Goal: Task Accomplishment & Management: Use online tool/utility

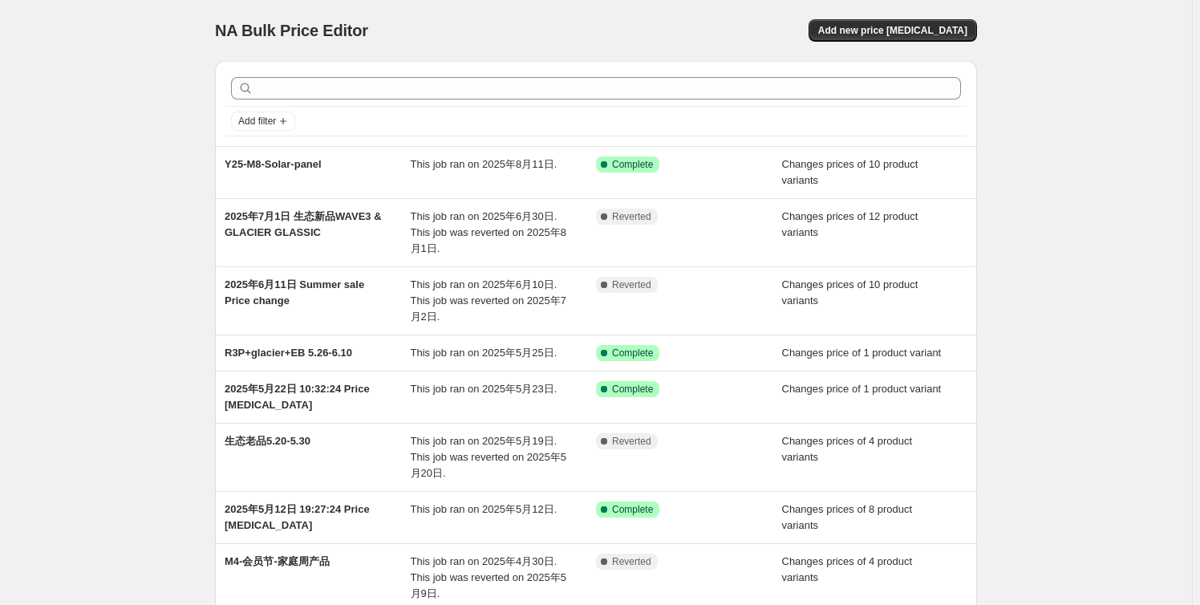
click at [19, 358] on div "NA Bulk Price Editor. This page is ready NA Bulk Price Editor Add new price cha…" at bounding box center [596, 445] width 1192 height 891
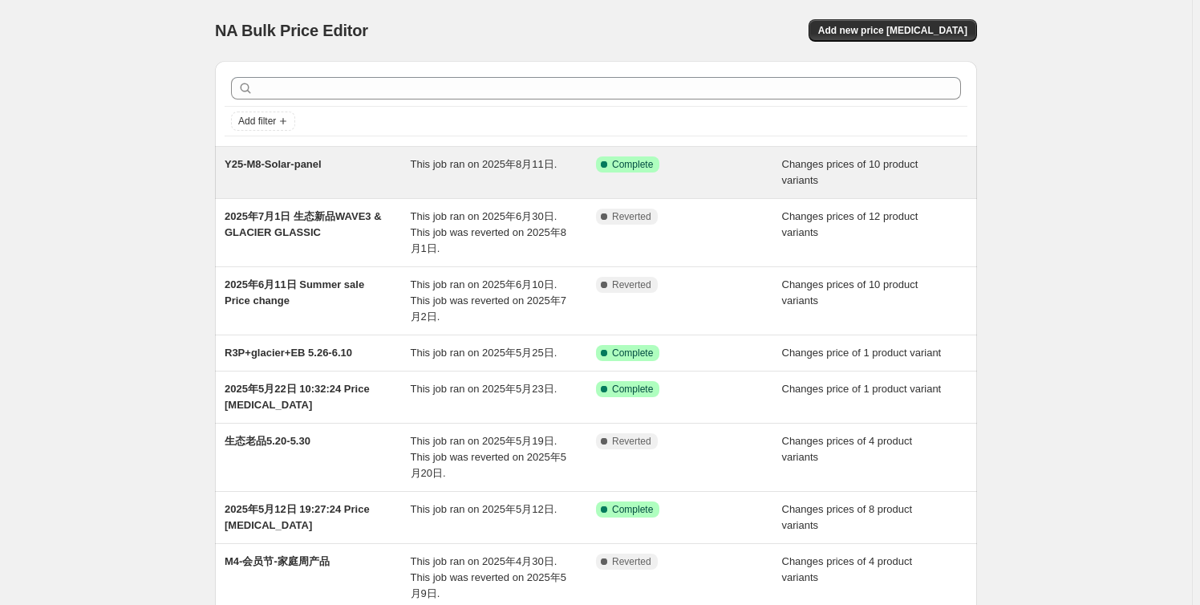
click at [322, 163] on span "Y25-M8-Solar-panel" at bounding box center [273, 164] width 97 height 12
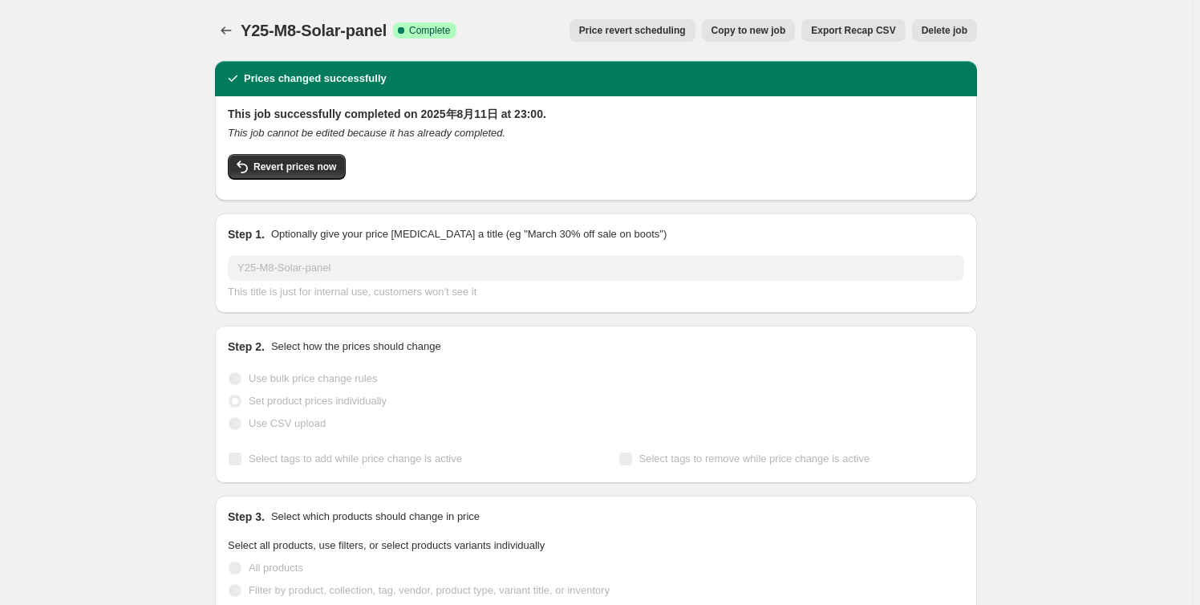
click at [672, 38] on button "Price revert scheduling" at bounding box center [633, 30] width 126 height 22
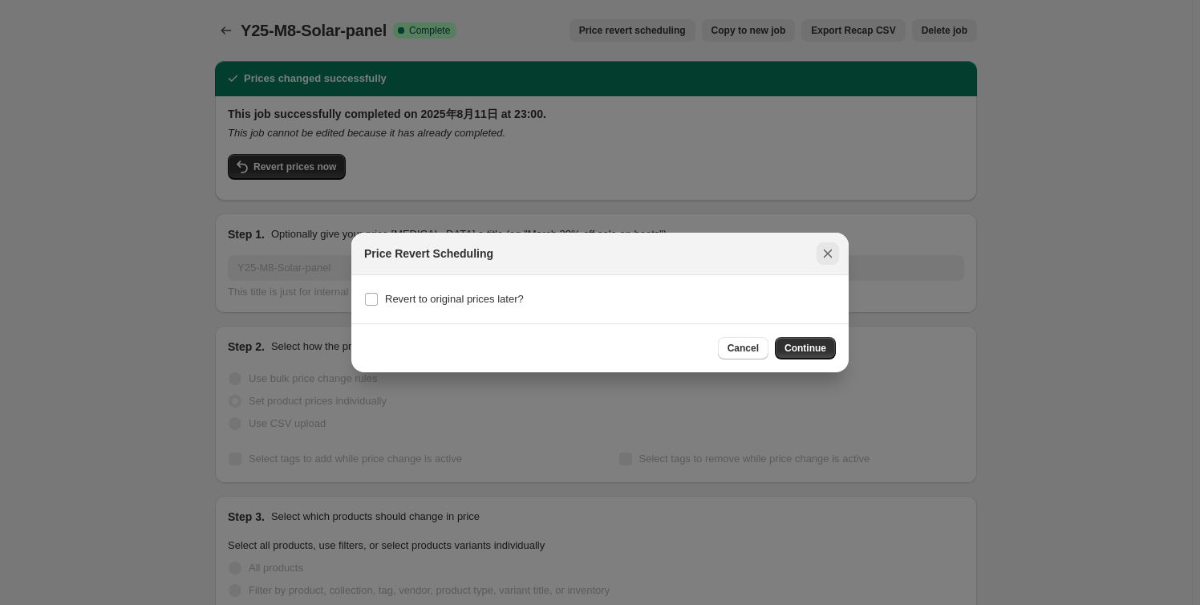
click at [825, 247] on icon "Close" at bounding box center [828, 253] width 16 height 16
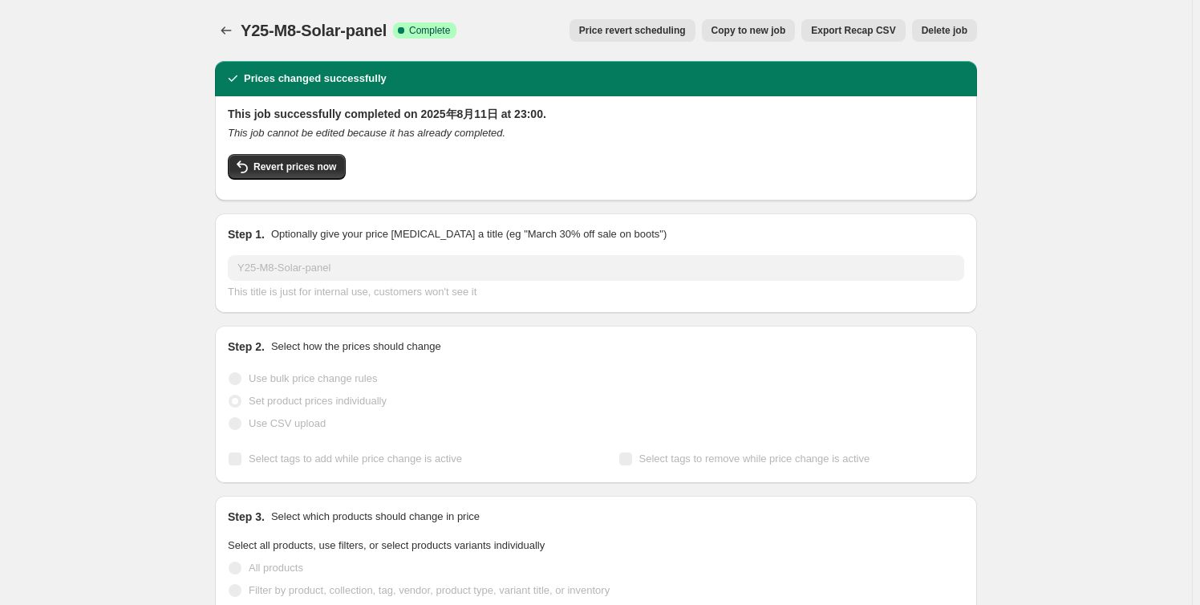
drag, startPoint x: 262, startPoint y: 136, endPoint x: 521, endPoint y: 141, distance: 259.2
click at [521, 141] on div "This job successfully completed on 2025年8月11日 at 23:00. This job cannot be edit…" at bounding box center [596, 147] width 736 height 82
click at [328, 168] on span "Revert prices now" at bounding box center [295, 166] width 83 height 13
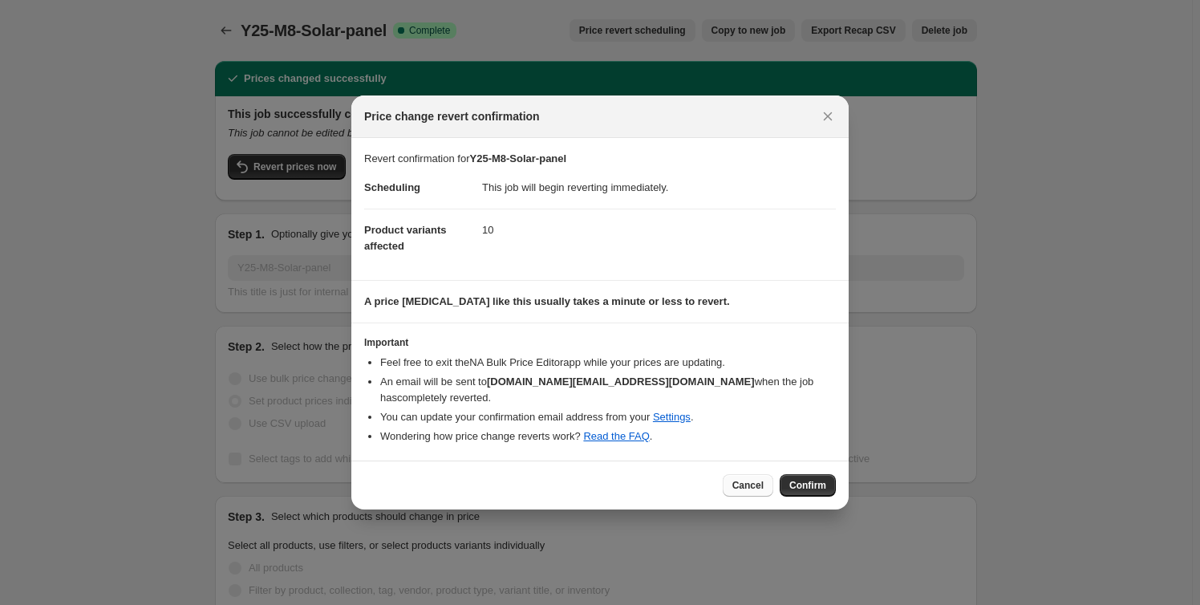
click at [762, 479] on span "Cancel" at bounding box center [747, 485] width 31 height 13
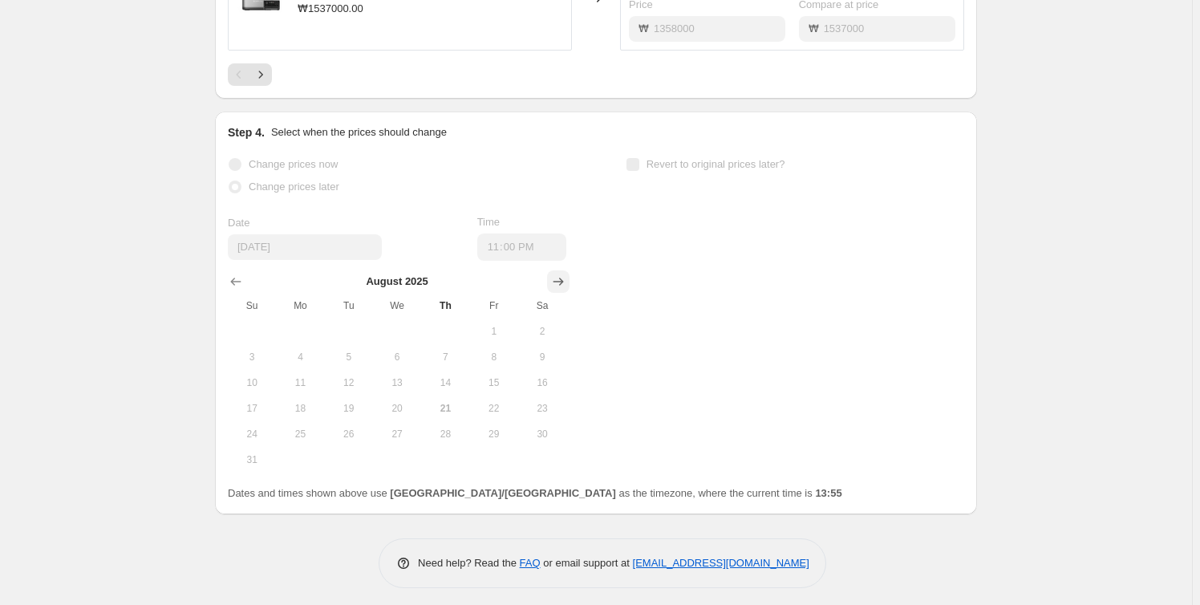
scroll to position [1285, 0]
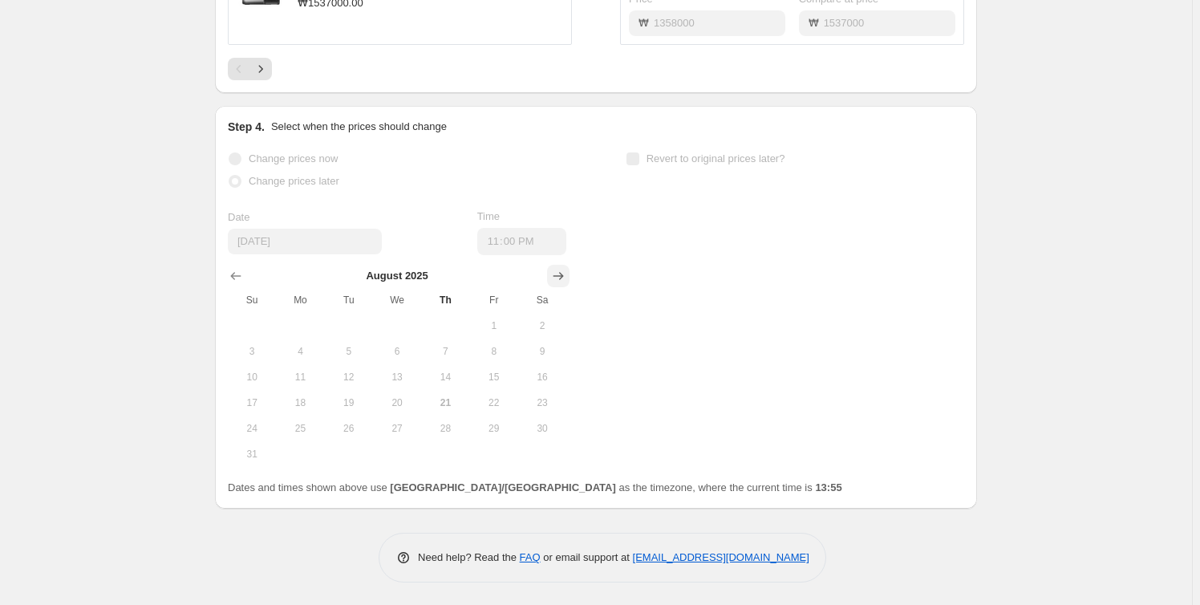
click at [559, 274] on icon "Show next month, September 2025" at bounding box center [559, 277] width 10 height 8
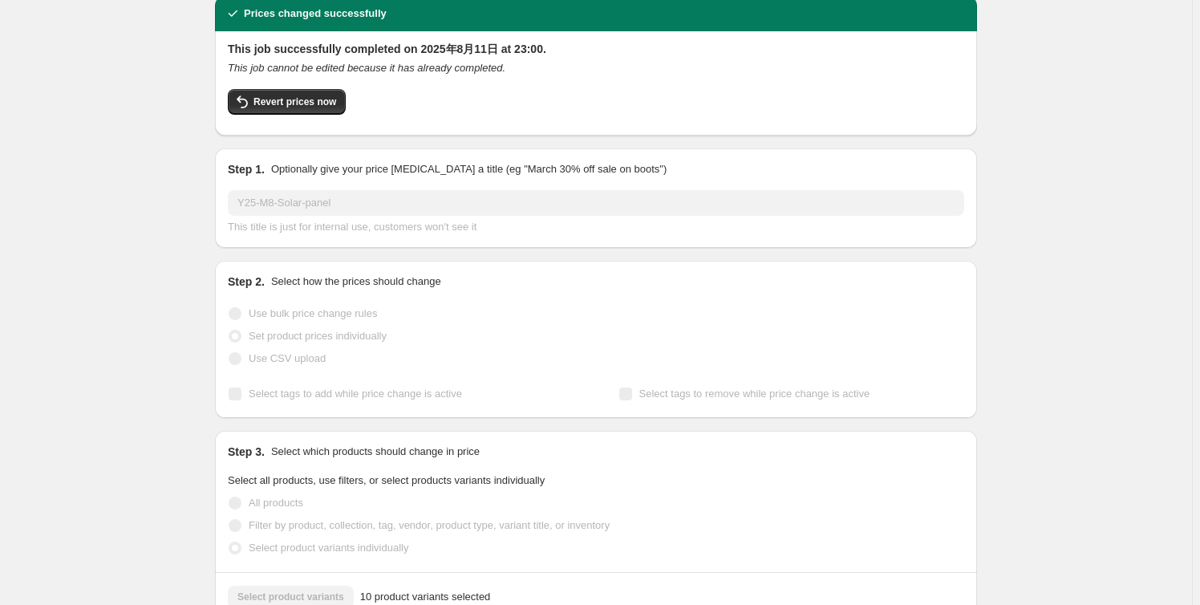
scroll to position [20, 0]
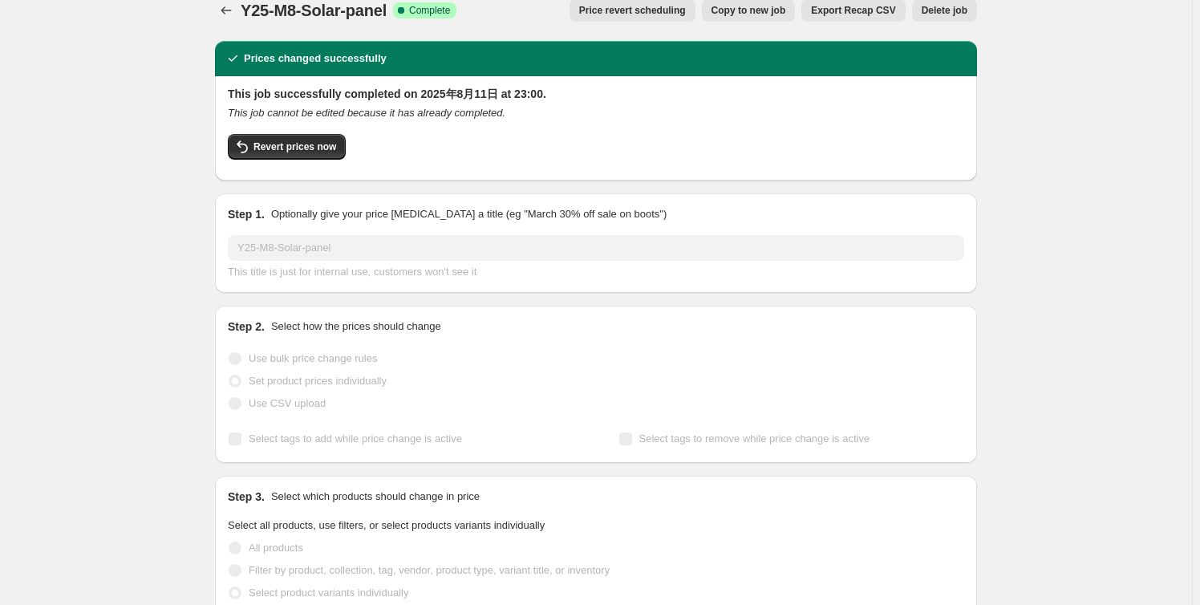
click at [762, 18] on button "Copy to new job" at bounding box center [749, 10] width 94 height 22
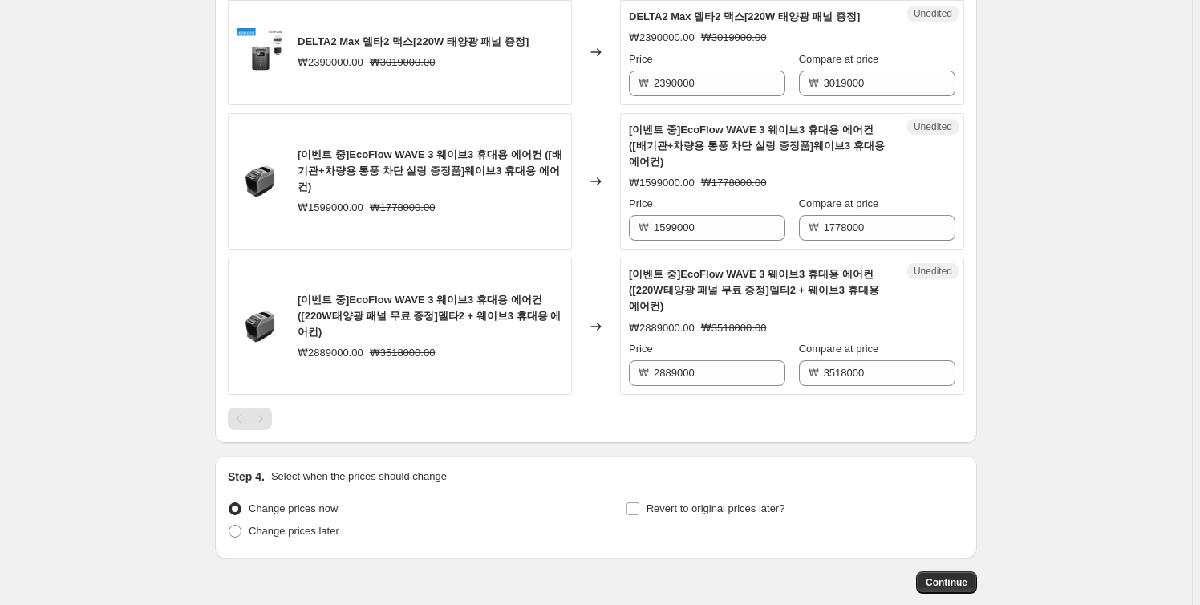
scroll to position [1481, 0]
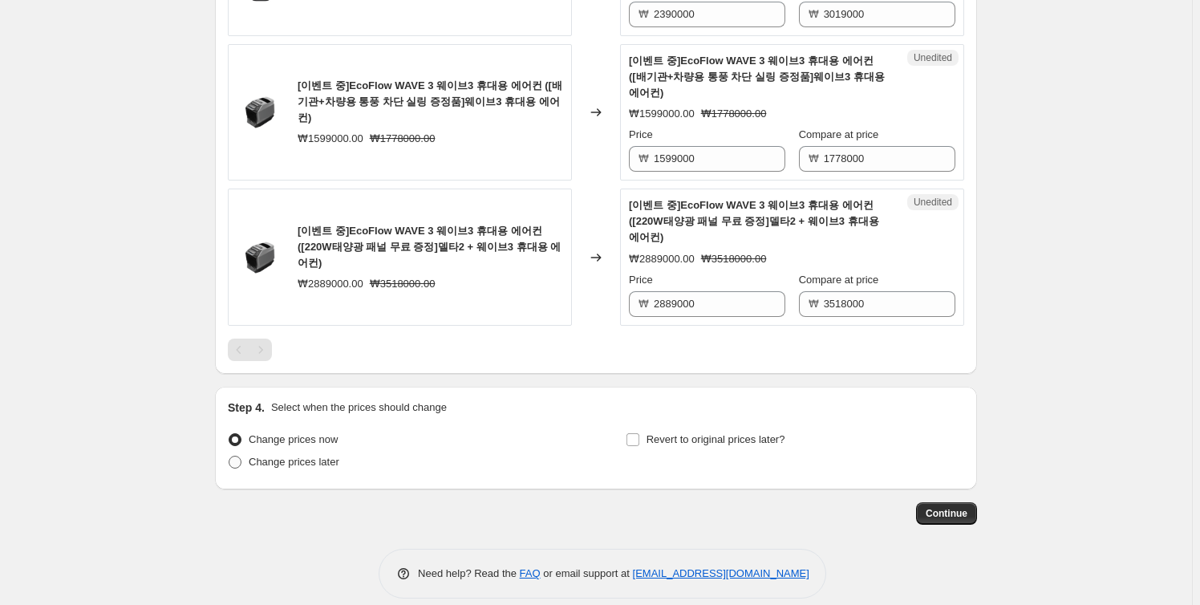
click at [262, 456] on span "Change prices later" at bounding box center [294, 462] width 91 height 12
click at [229, 456] on input "Change prices later" at bounding box center [229, 456] width 1 height 1
radio input "true"
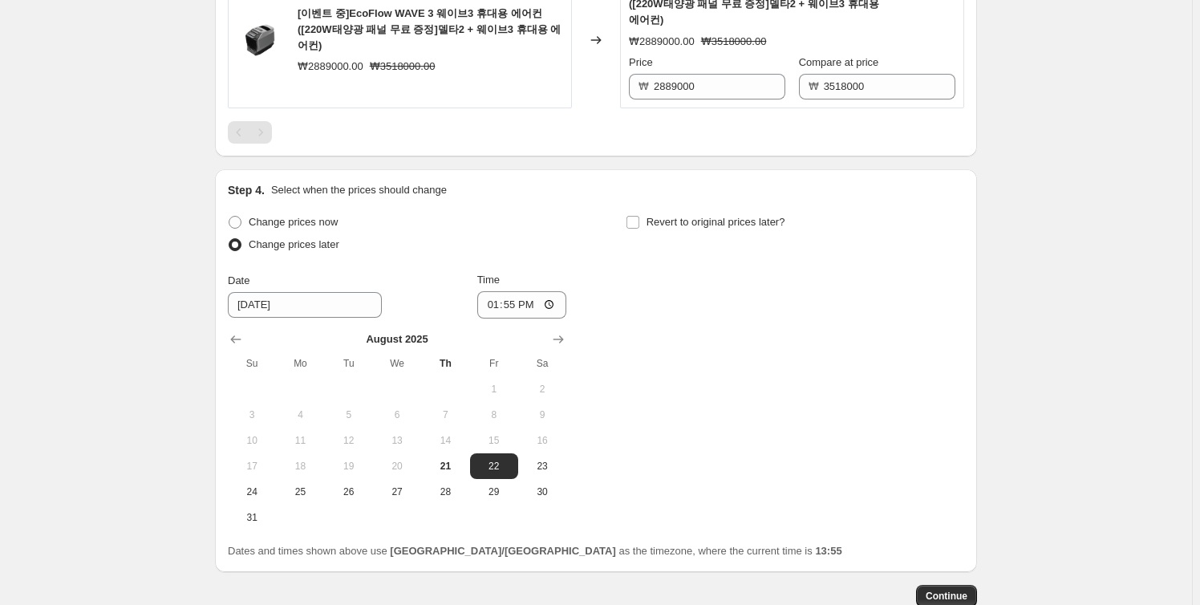
scroll to position [1700, 0]
click at [554, 329] on button "Show next month, September 2025" at bounding box center [558, 338] width 22 height 22
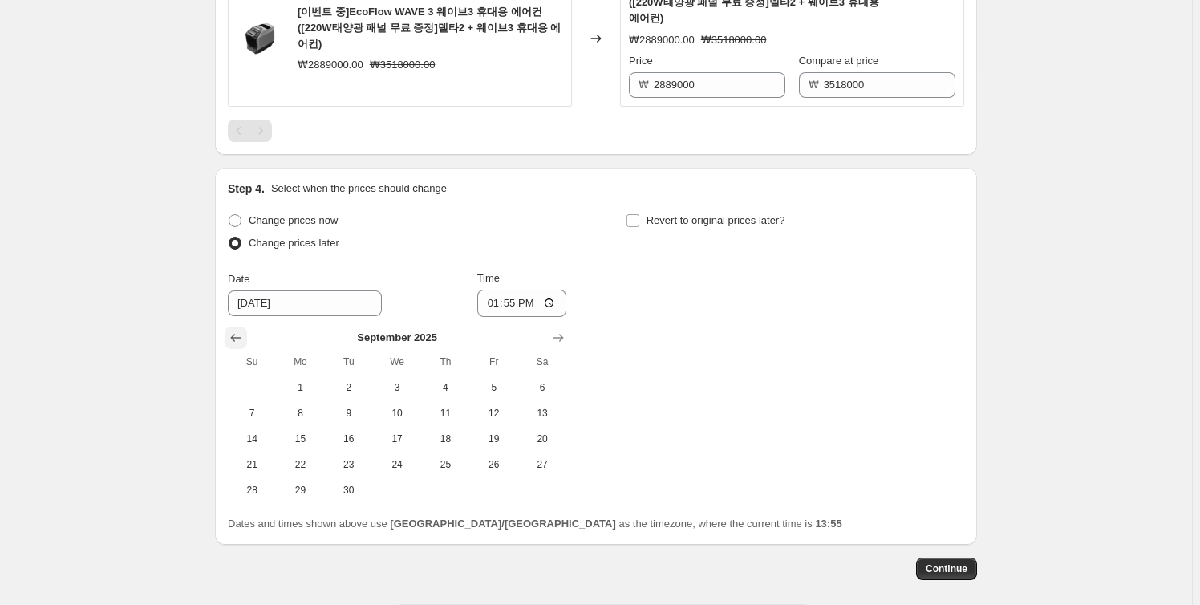
click at [232, 330] on icon "Show previous month, August 2025" at bounding box center [236, 338] width 16 height 16
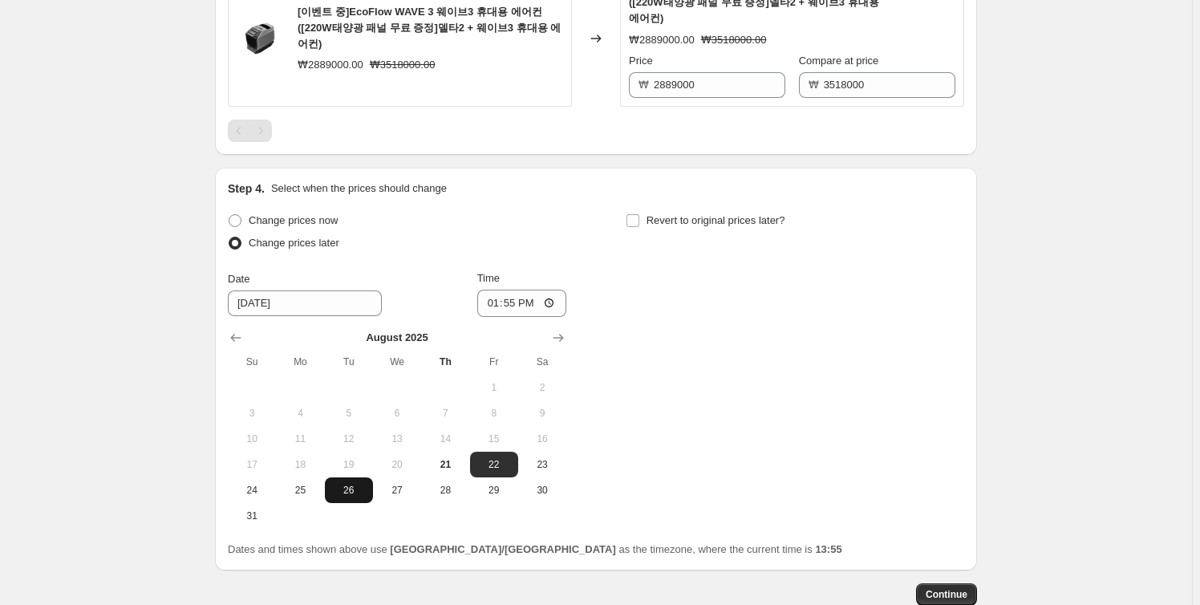
click at [333, 478] on button "26" at bounding box center [349, 490] width 48 height 26
click at [286, 484] on span "25" at bounding box center [299, 490] width 35 height 13
type input "8/25/2025"
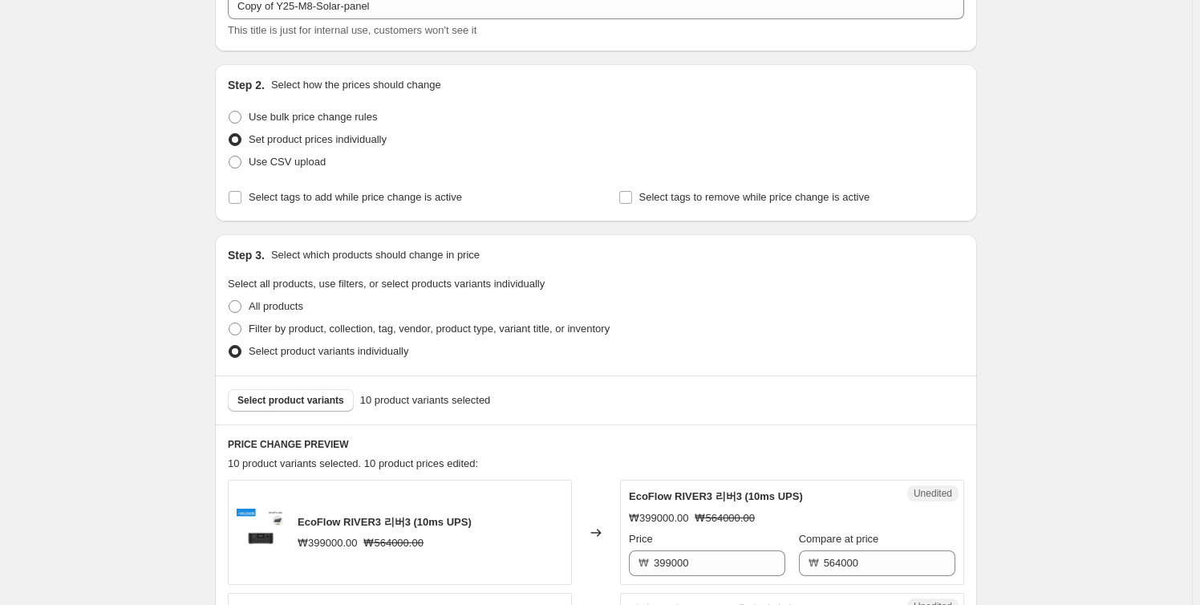
scroll to position [0, 0]
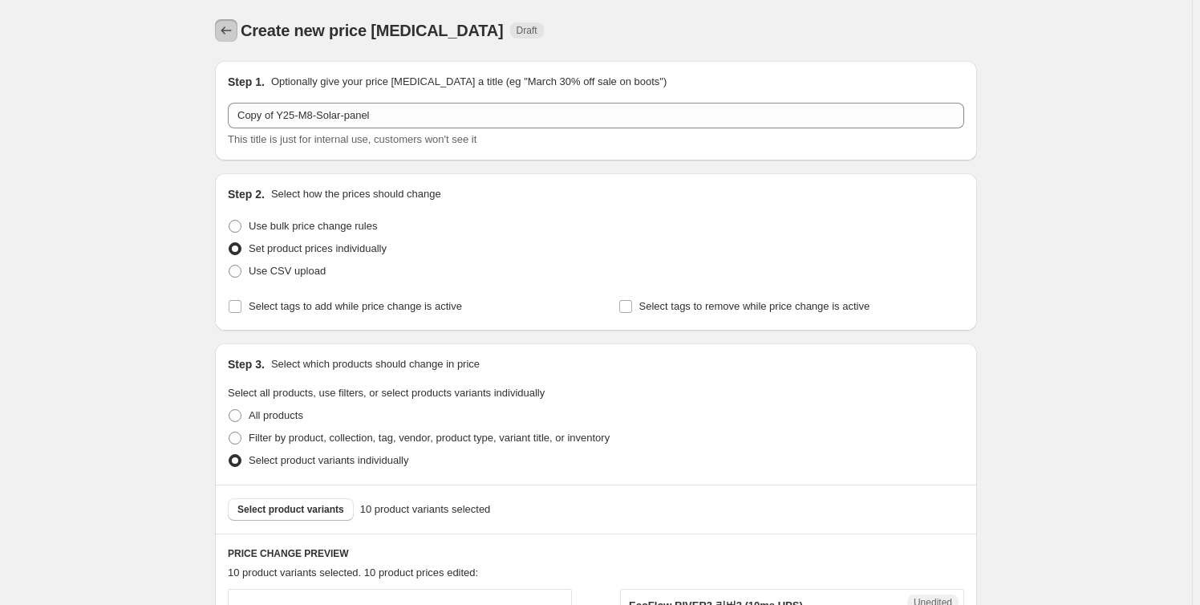
click at [233, 33] on icon "Price change jobs" at bounding box center [226, 30] width 16 height 16
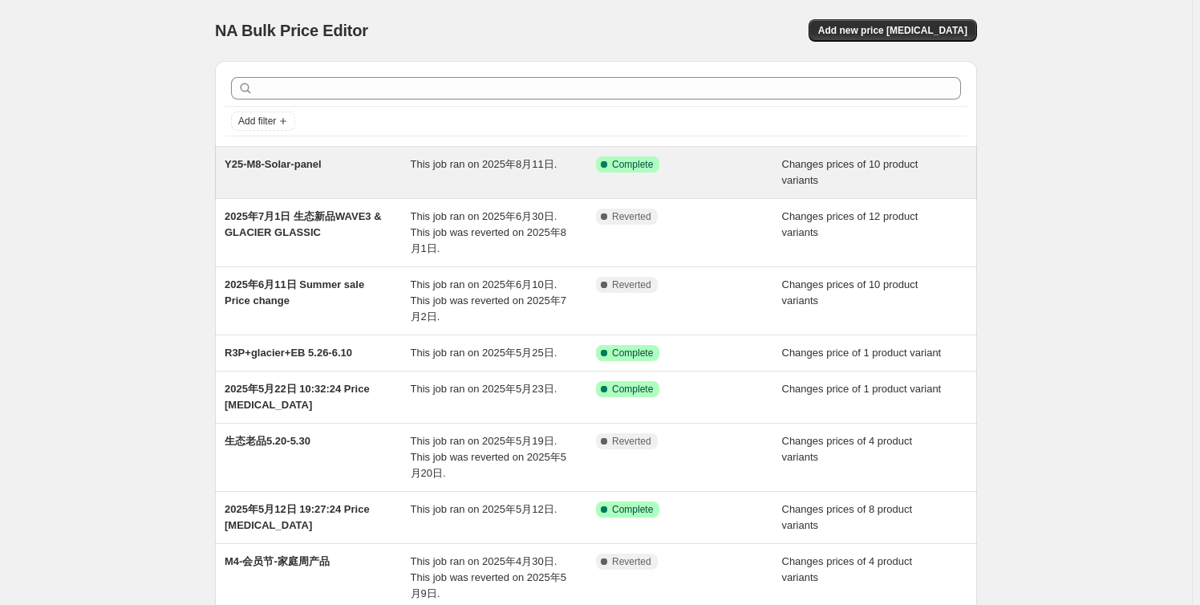
click at [773, 190] on div "Y25-M8-Solar-panel This job ran on 2025年8月11日. Success Complete Complete Change…" at bounding box center [596, 172] width 762 height 51
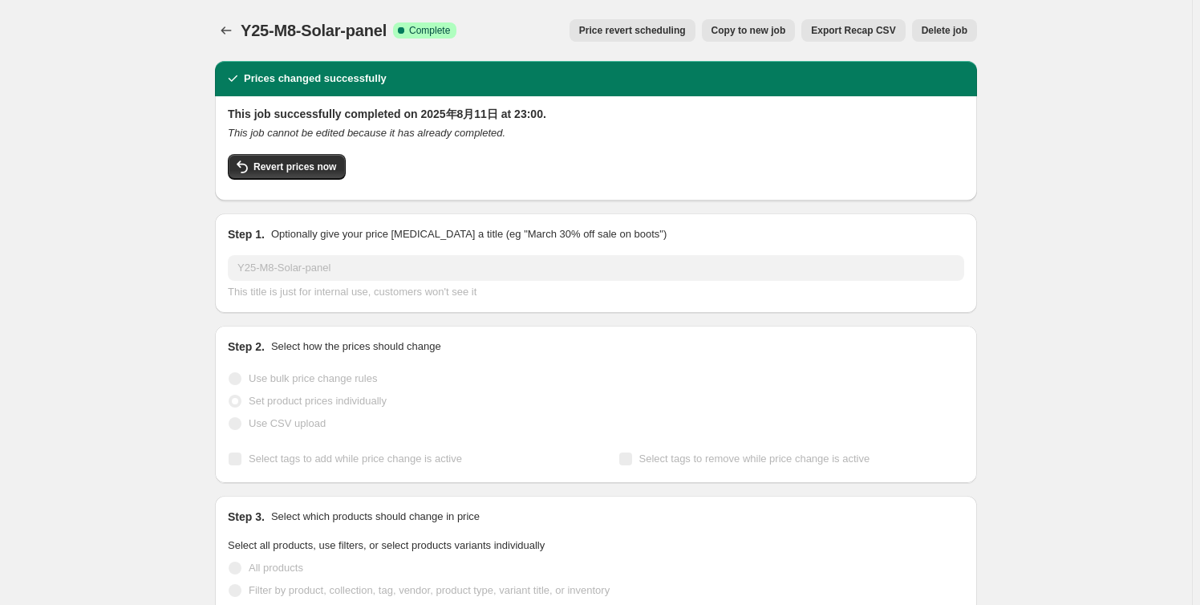
click at [758, 30] on span "Copy to new job" at bounding box center [749, 30] width 75 height 13
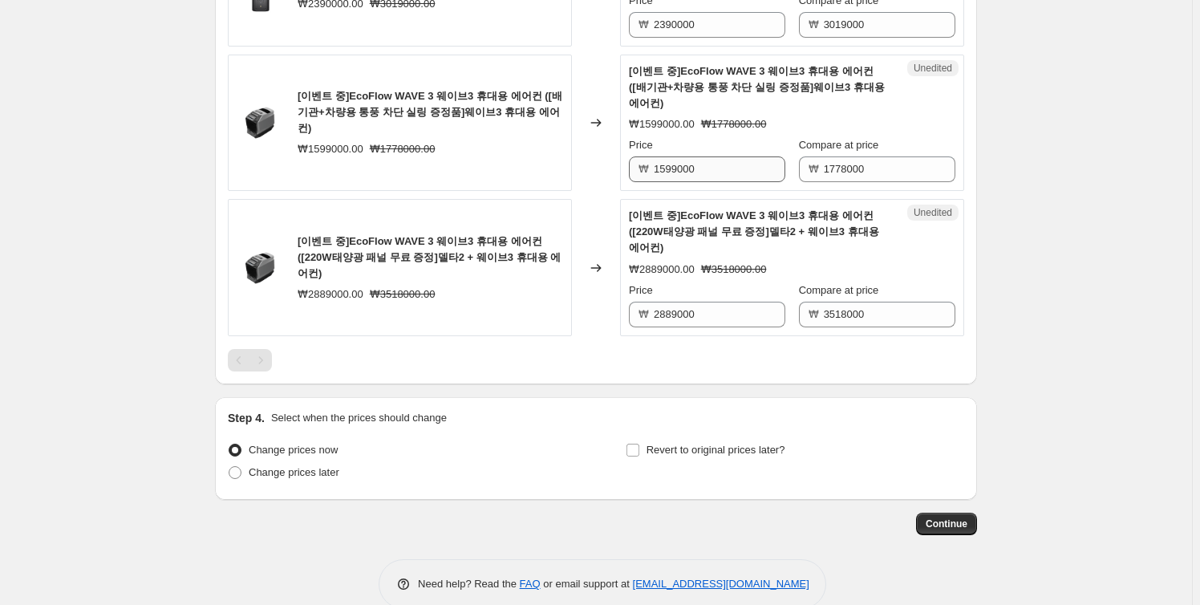
scroll to position [1481, 0]
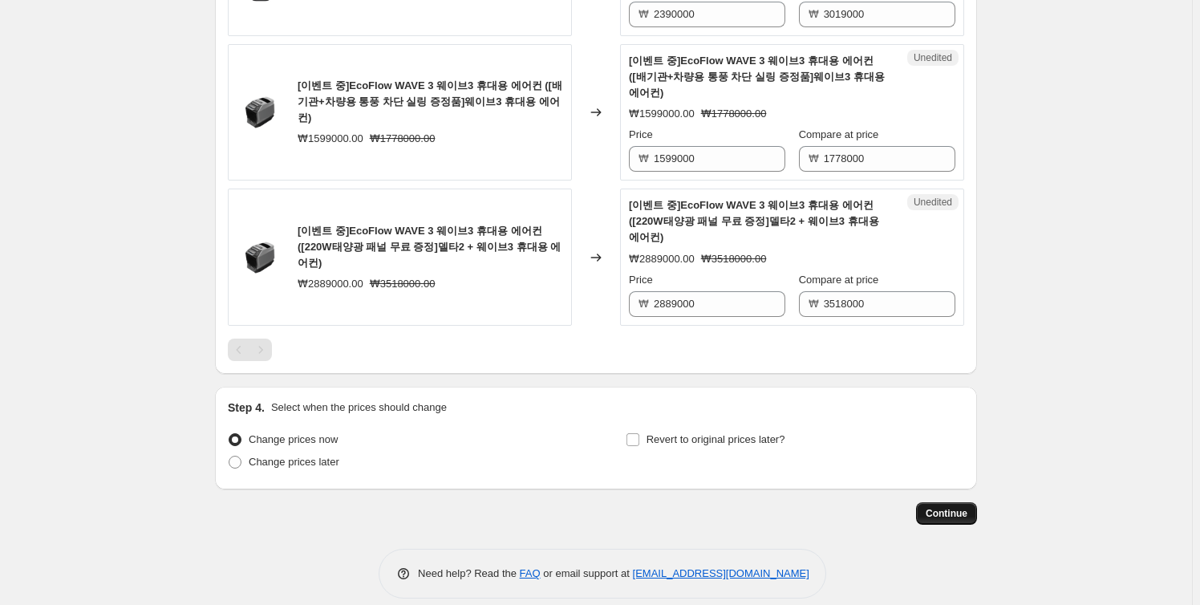
click at [961, 507] on span "Continue" at bounding box center [947, 513] width 42 height 13
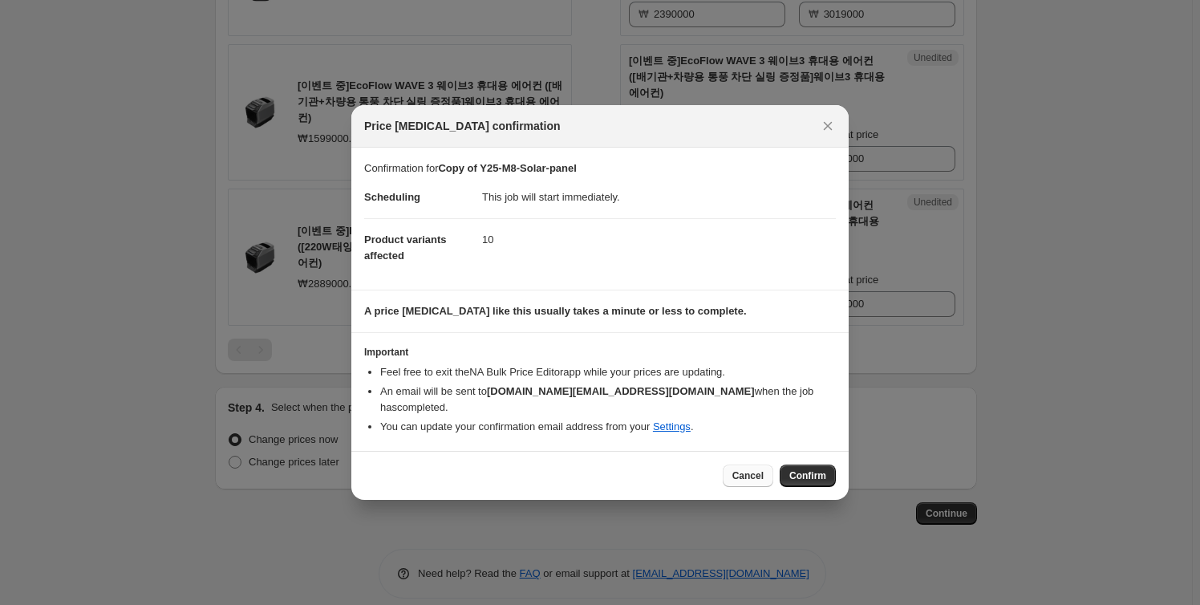
click at [735, 465] on button "Cancel" at bounding box center [748, 476] width 51 height 22
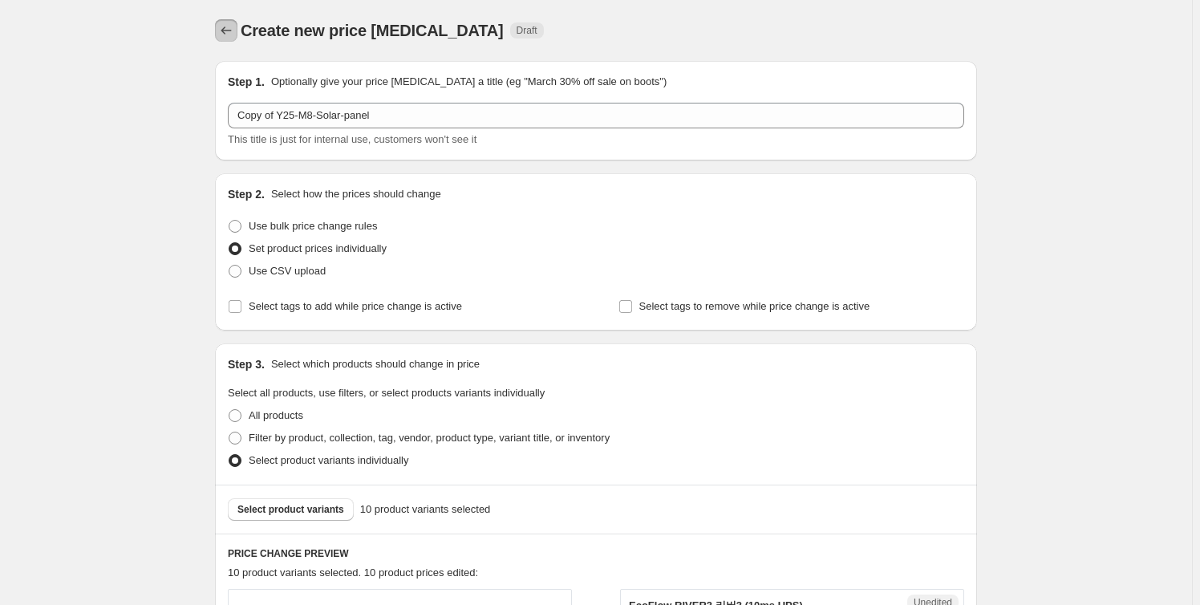
click at [219, 31] on button "Price change jobs" at bounding box center [226, 30] width 22 height 22
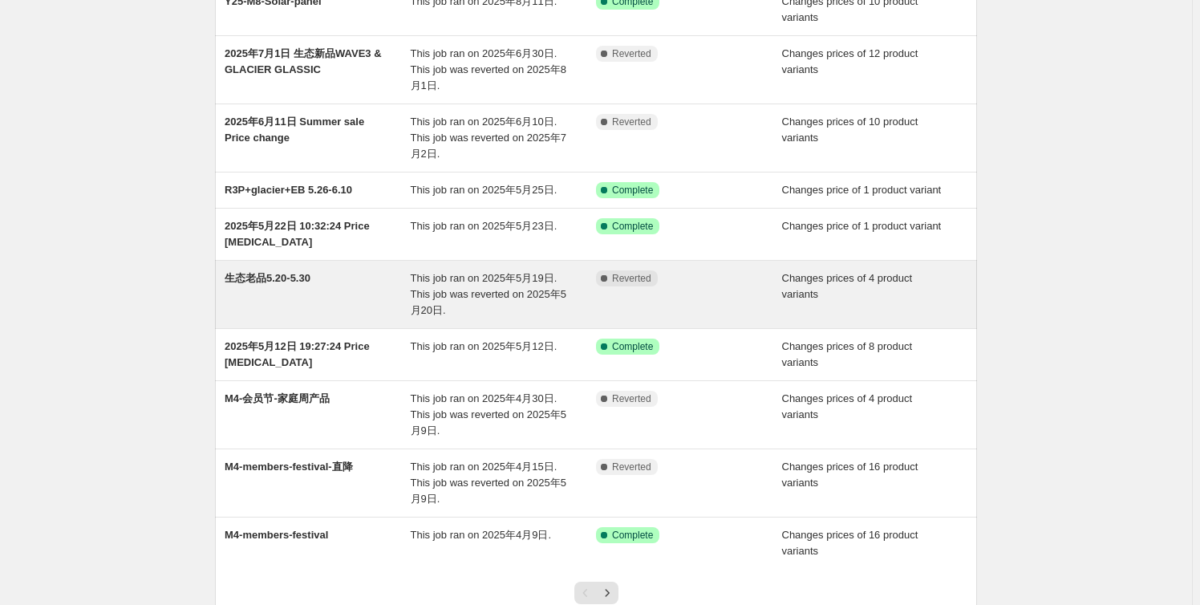
scroll to position [72, 0]
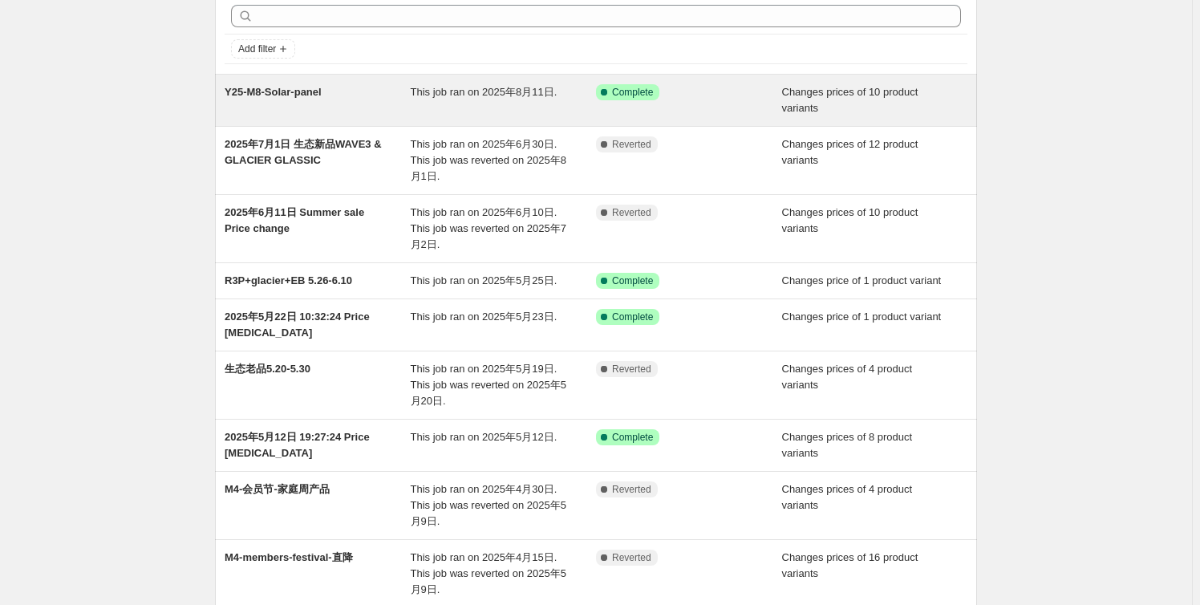
click at [316, 101] on div "Y25-M8-Solar-panel" at bounding box center [318, 100] width 186 height 32
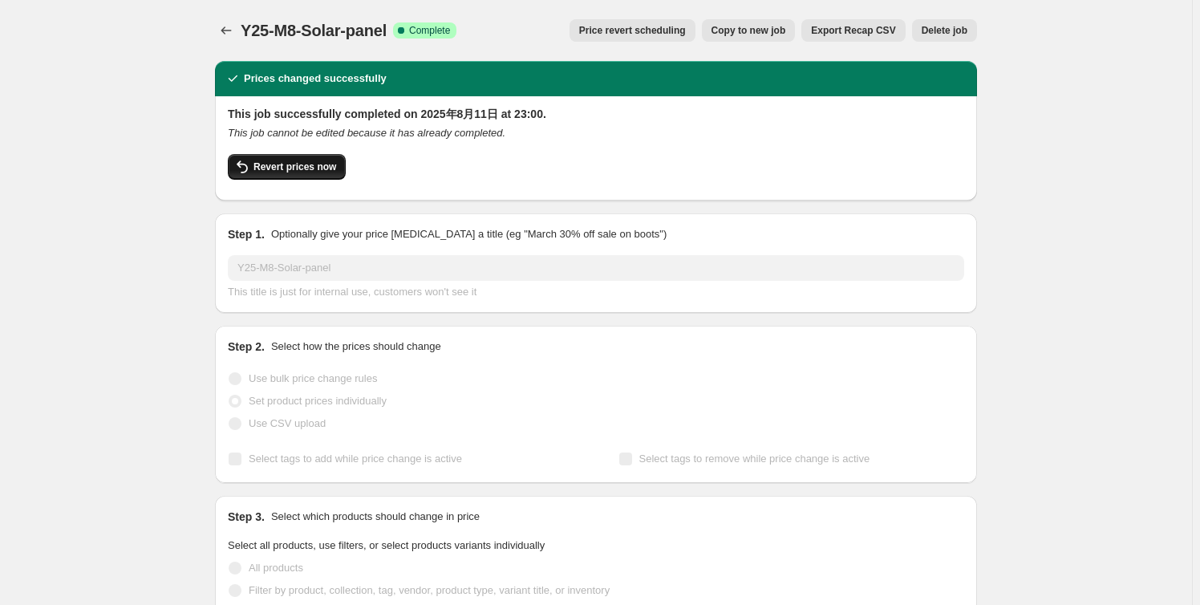
click at [326, 162] on span "Revert prices now" at bounding box center [295, 166] width 83 height 13
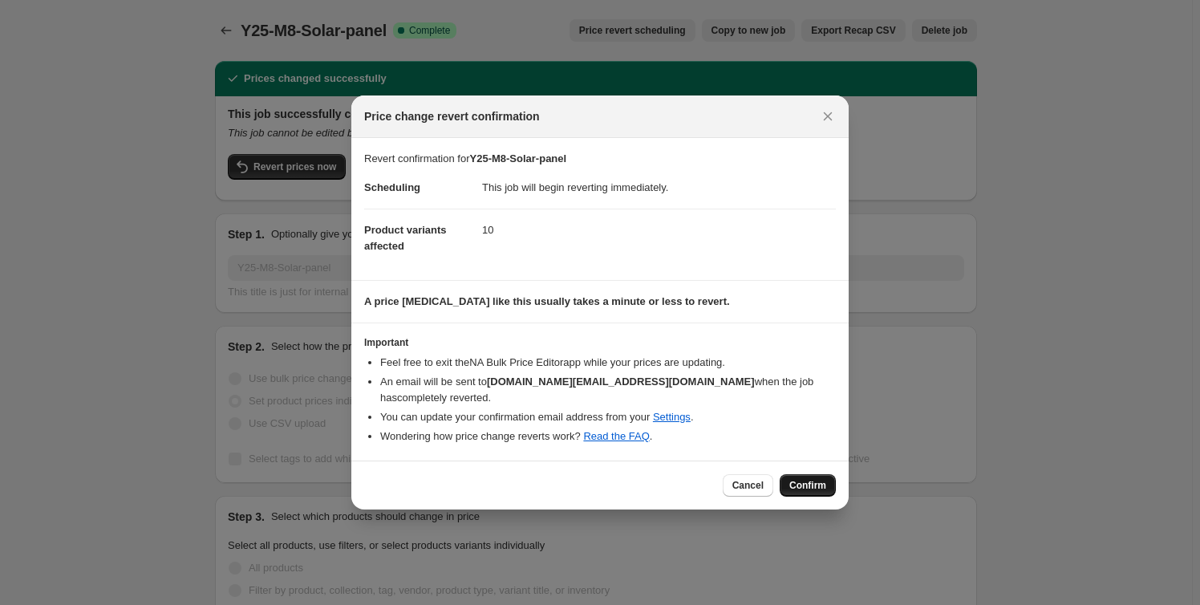
click at [802, 479] on span "Confirm" at bounding box center [807, 485] width 37 height 13
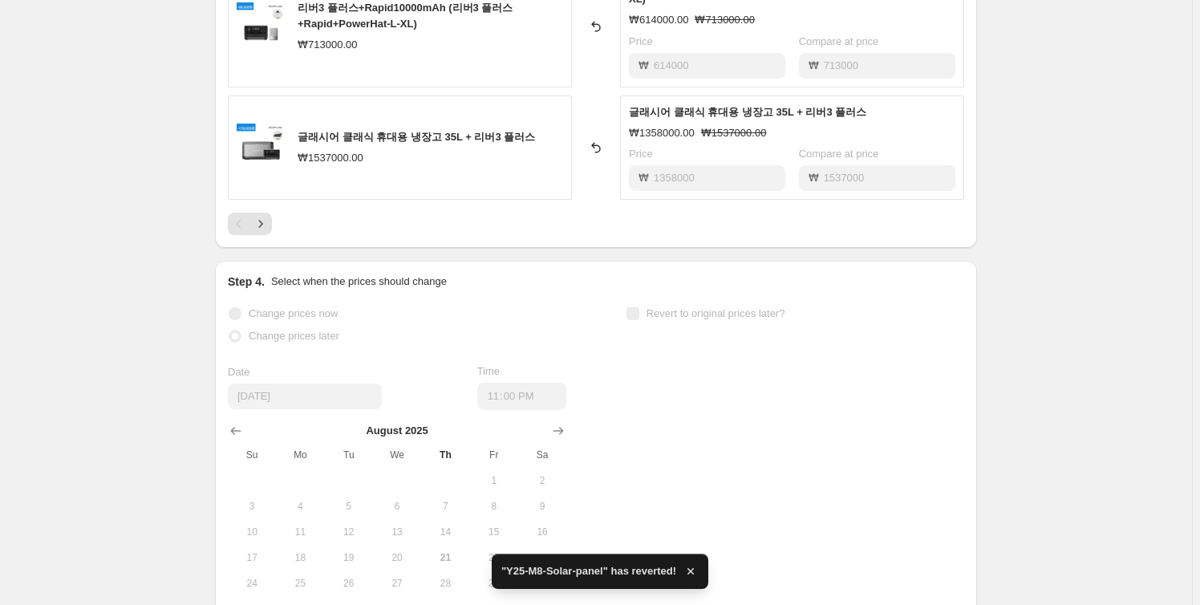
scroll to position [1239, 0]
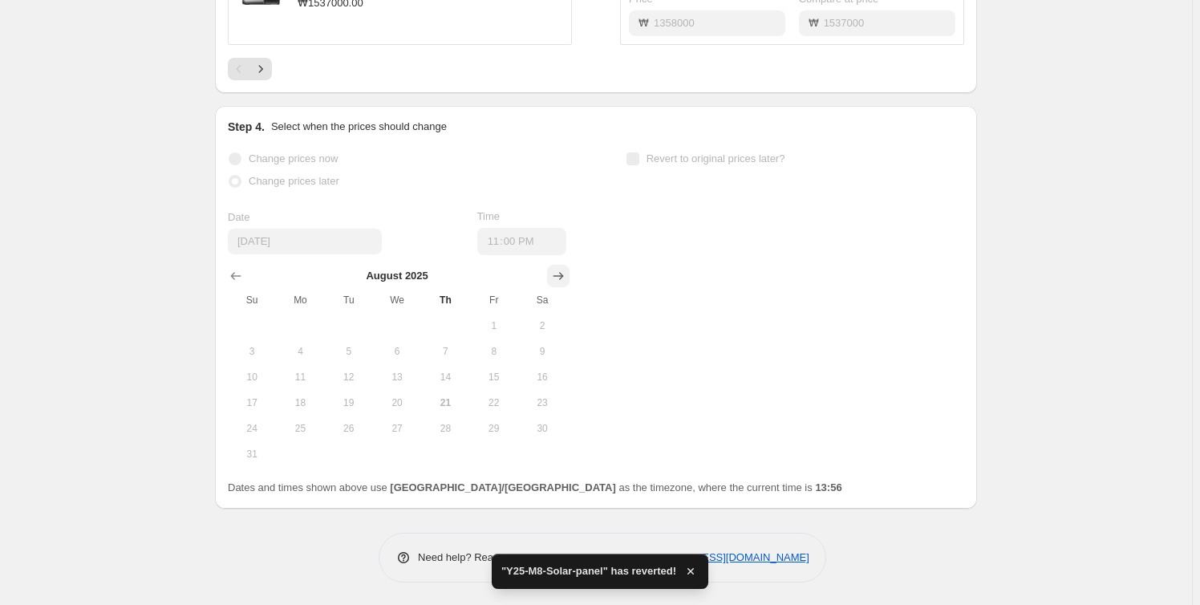
click at [560, 272] on icon "Show next month, September 2025" at bounding box center [558, 276] width 16 height 16
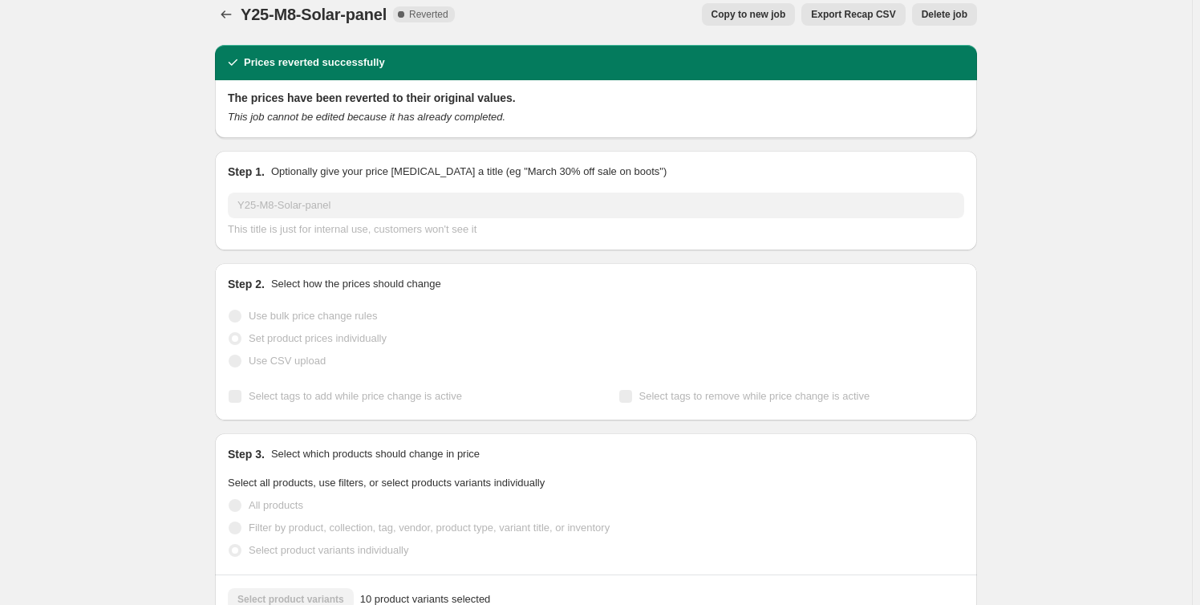
scroll to position [0, 0]
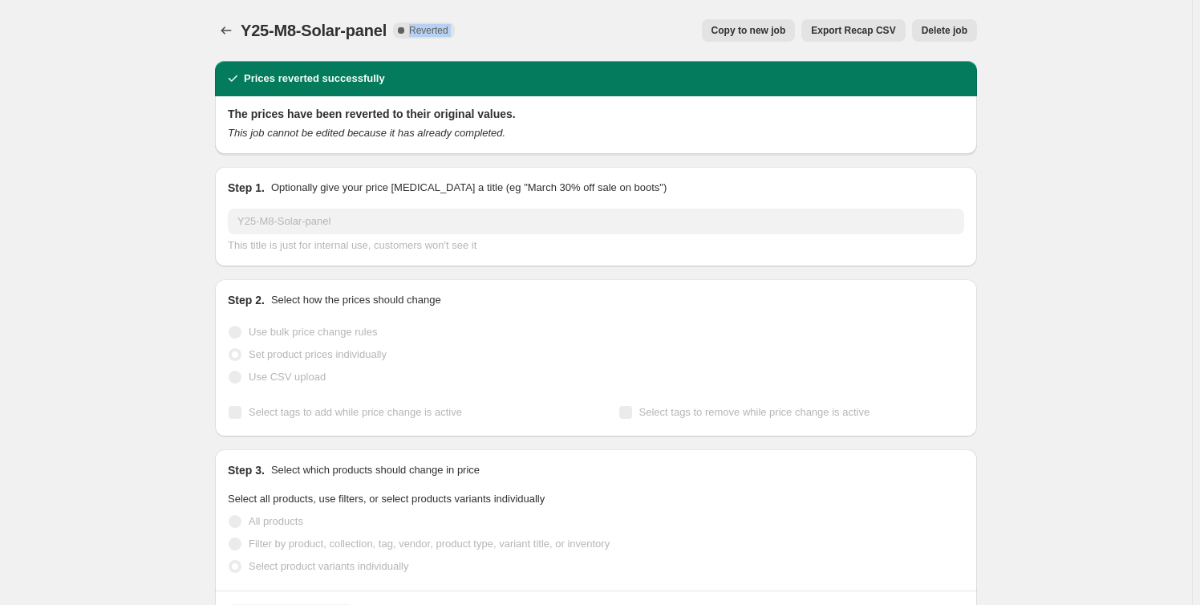
drag, startPoint x: 415, startPoint y: 30, endPoint x: 477, endPoint y: 45, distance: 64.4
click at [478, 47] on div "Y25-M8-Solar-panel. This page is ready Y25-M8-Solar-panel Complete Reverted Cop…" at bounding box center [596, 30] width 762 height 61
click at [613, 30] on div "Copy to new job Export Recap CSV Delete job" at bounding box center [722, 30] width 509 height 22
click at [737, 34] on span "Copy to new job" at bounding box center [749, 30] width 75 height 13
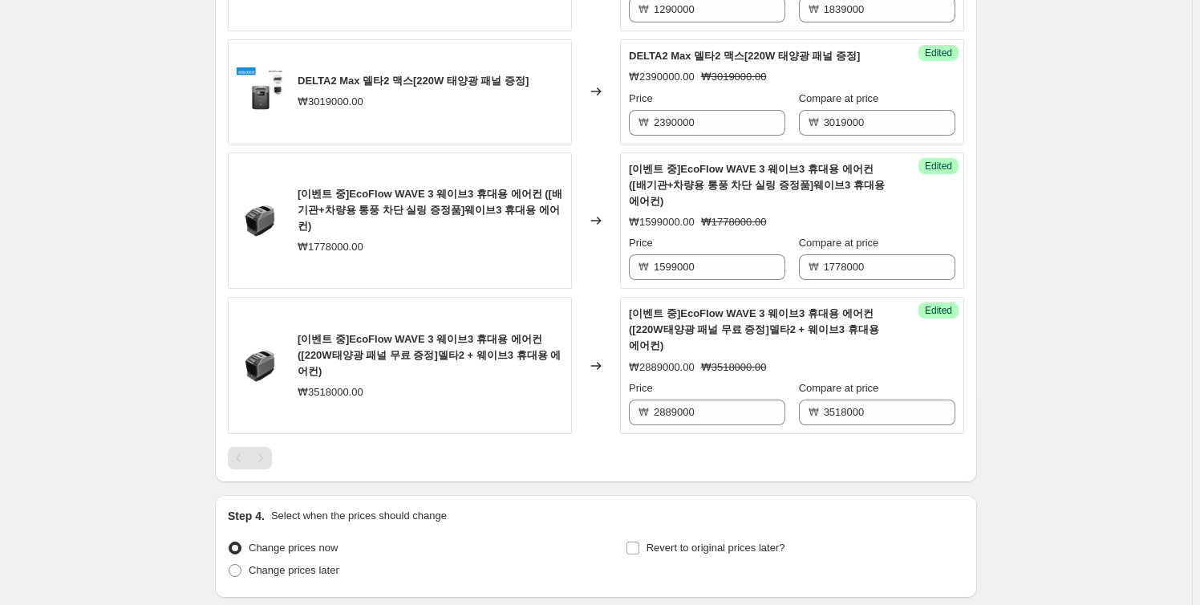
scroll to position [1481, 0]
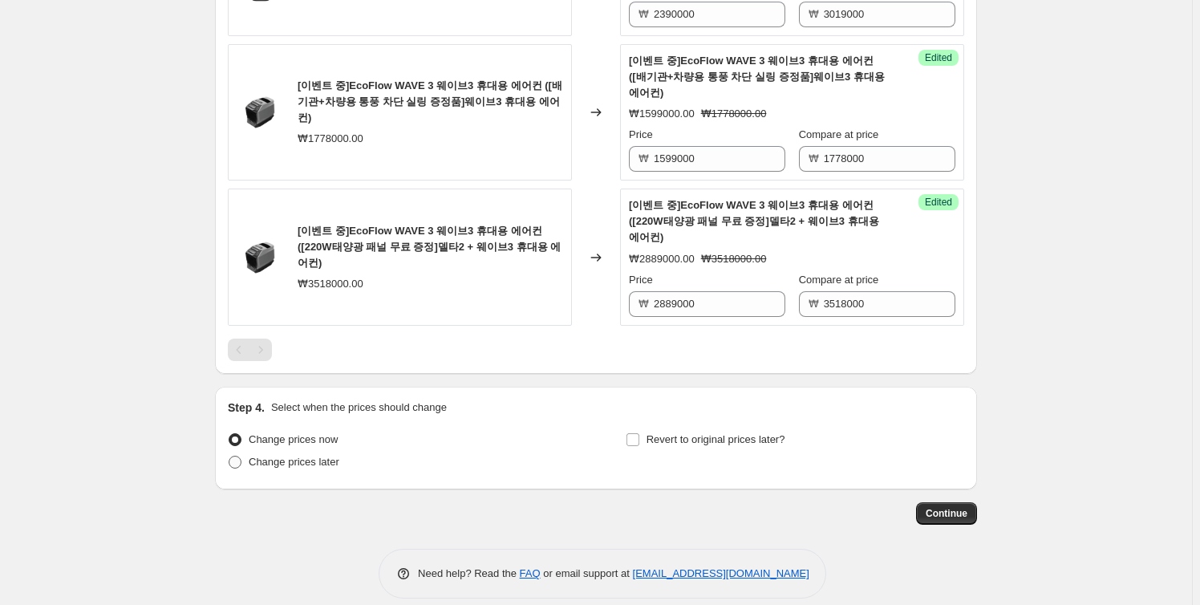
click at [275, 456] on span "Change prices later" at bounding box center [294, 462] width 91 height 12
click at [229, 456] on input "Change prices later" at bounding box center [229, 456] width 1 height 1
radio input "true"
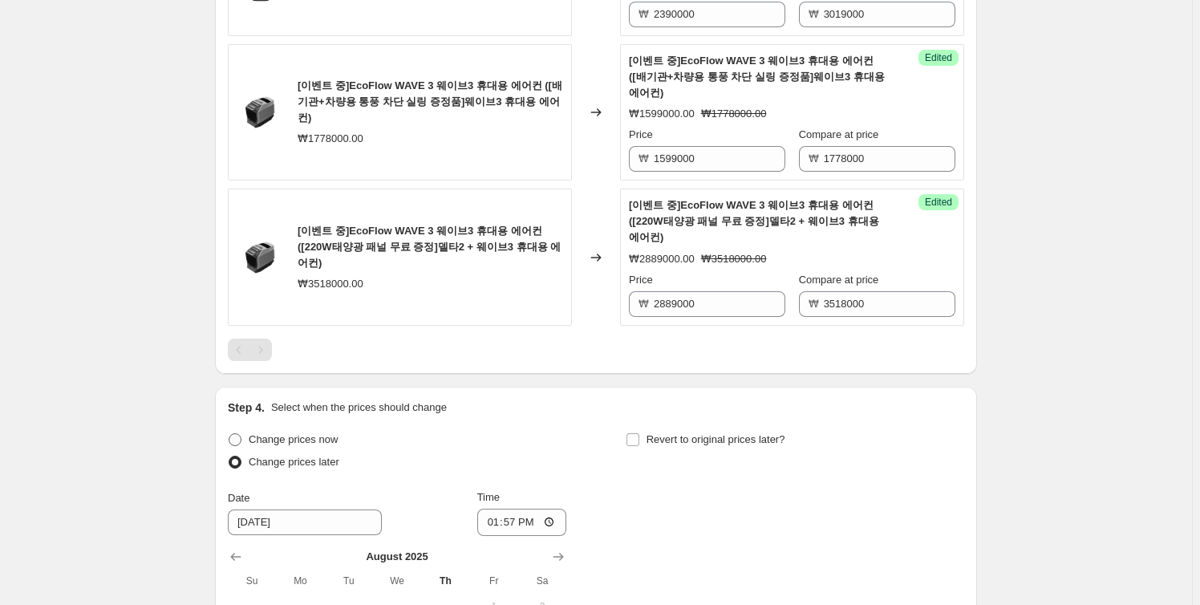
click at [319, 433] on span "Change prices now" at bounding box center [293, 439] width 89 height 12
click at [229, 433] on input "Change prices now" at bounding box center [229, 433] width 1 height 1
radio input "true"
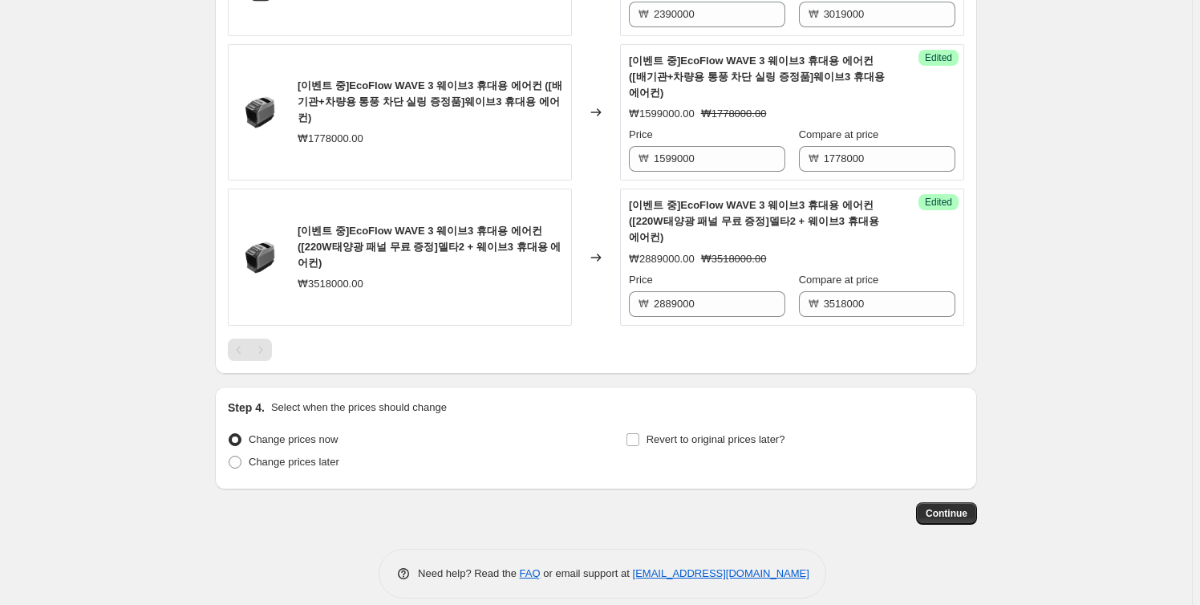
click at [962, 507] on span "Continue" at bounding box center [947, 513] width 42 height 13
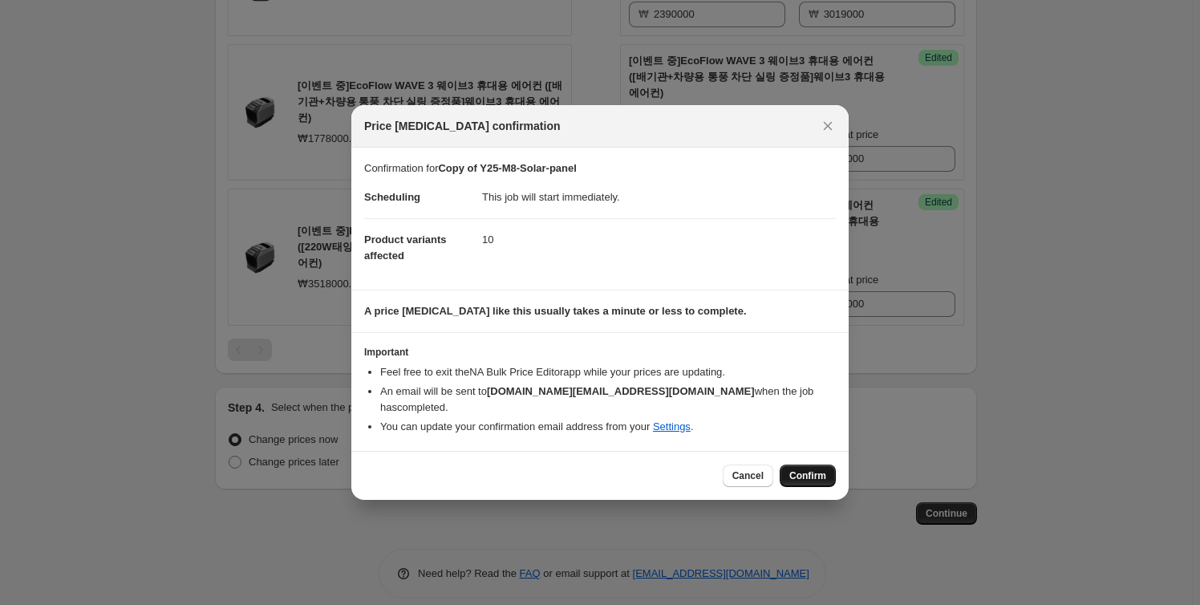
click at [797, 469] on span "Confirm" at bounding box center [807, 475] width 37 height 13
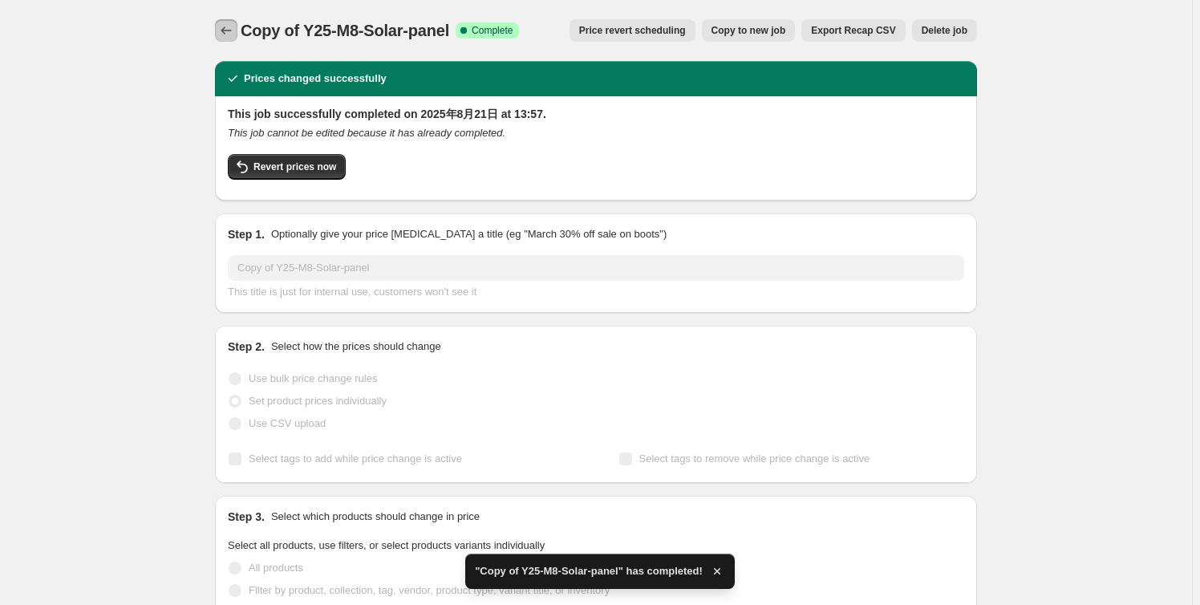
click at [221, 25] on icon "Price change jobs" at bounding box center [226, 30] width 16 height 16
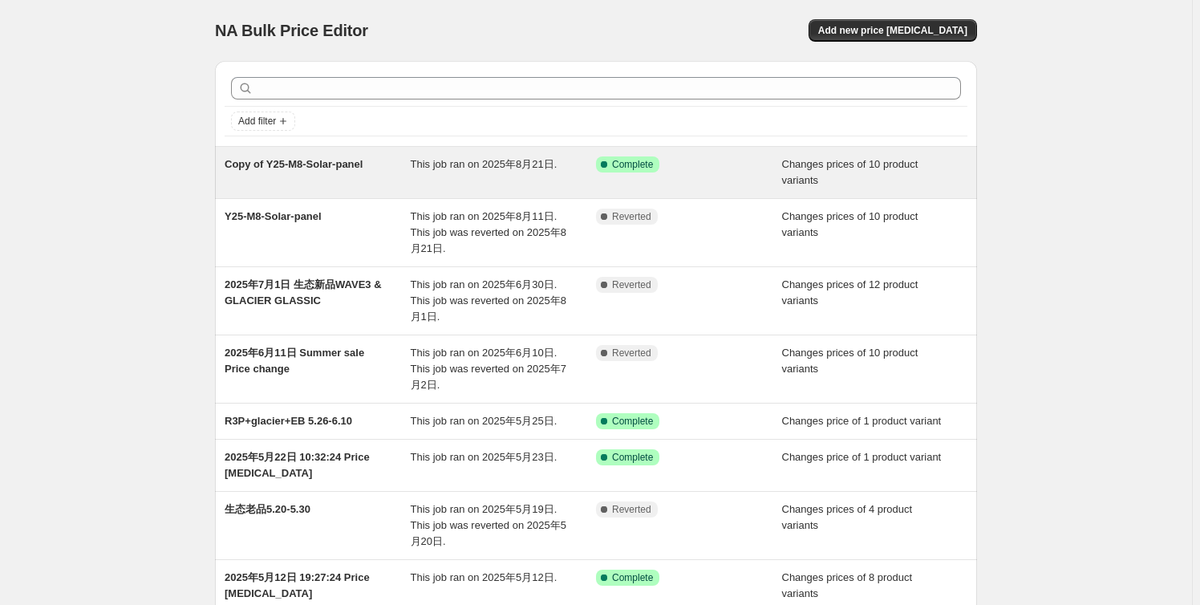
click at [545, 173] on div "This job ran on 2025年8月21日." at bounding box center [504, 172] width 186 height 32
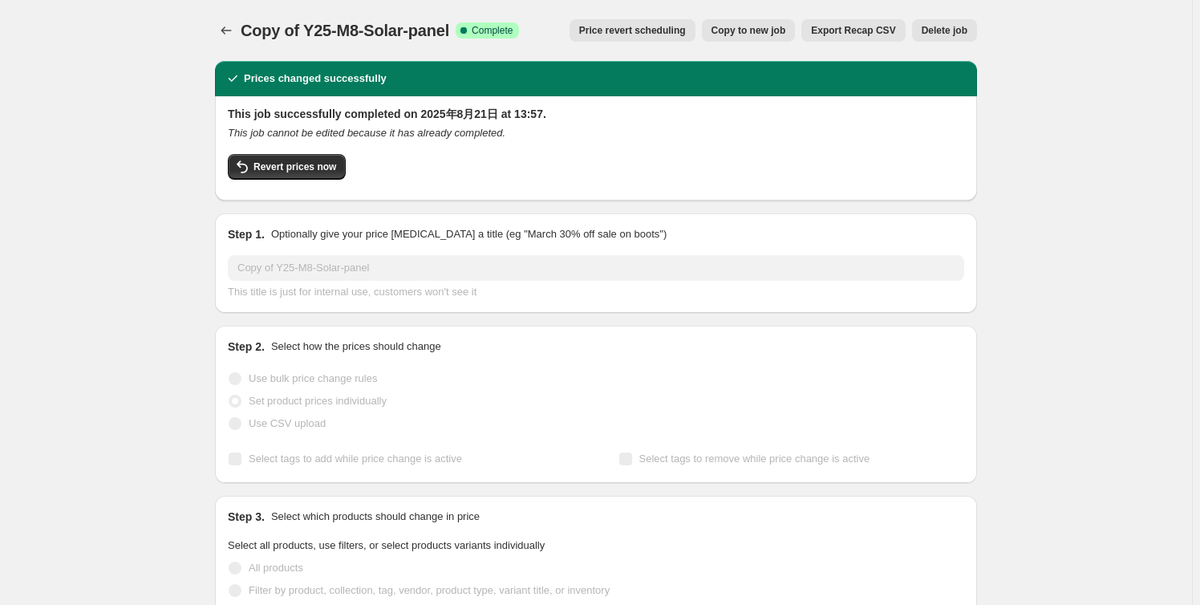
drag, startPoint x: 44, startPoint y: 408, endPoint x: 54, endPoint y: 401, distance: 11.6
click at [691, 19] on button "Price revert scheduling" at bounding box center [633, 30] width 126 height 22
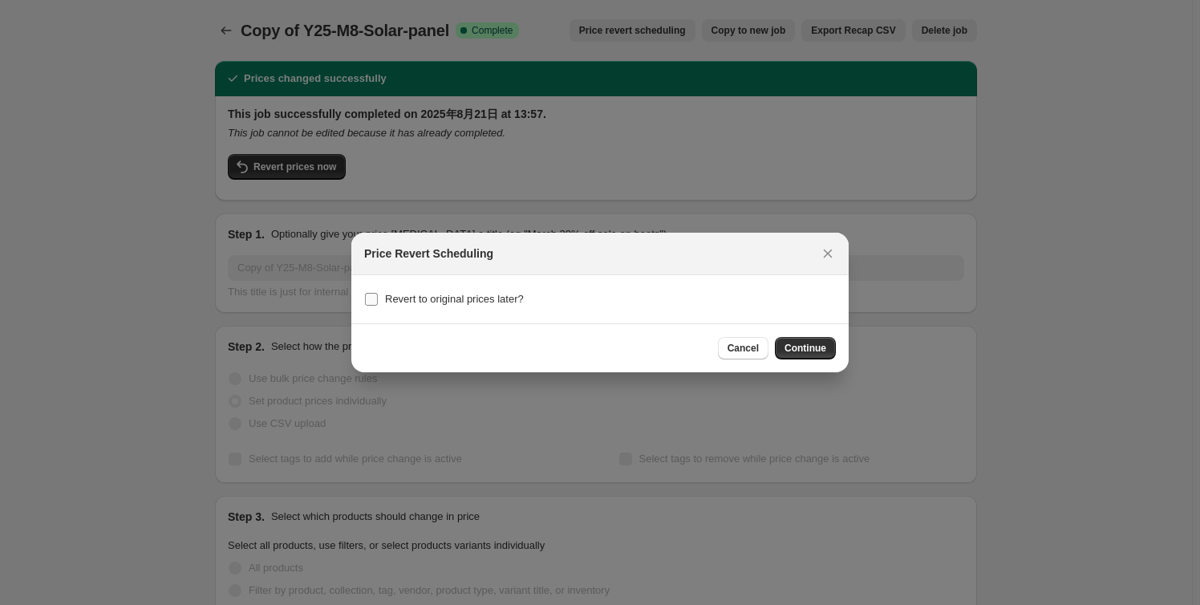
click at [403, 309] on label "Revert to original prices later?" at bounding box center [444, 299] width 160 height 22
click at [378, 306] on input "Revert to original prices later?" at bounding box center [371, 299] width 13 height 13
checkbox input "true"
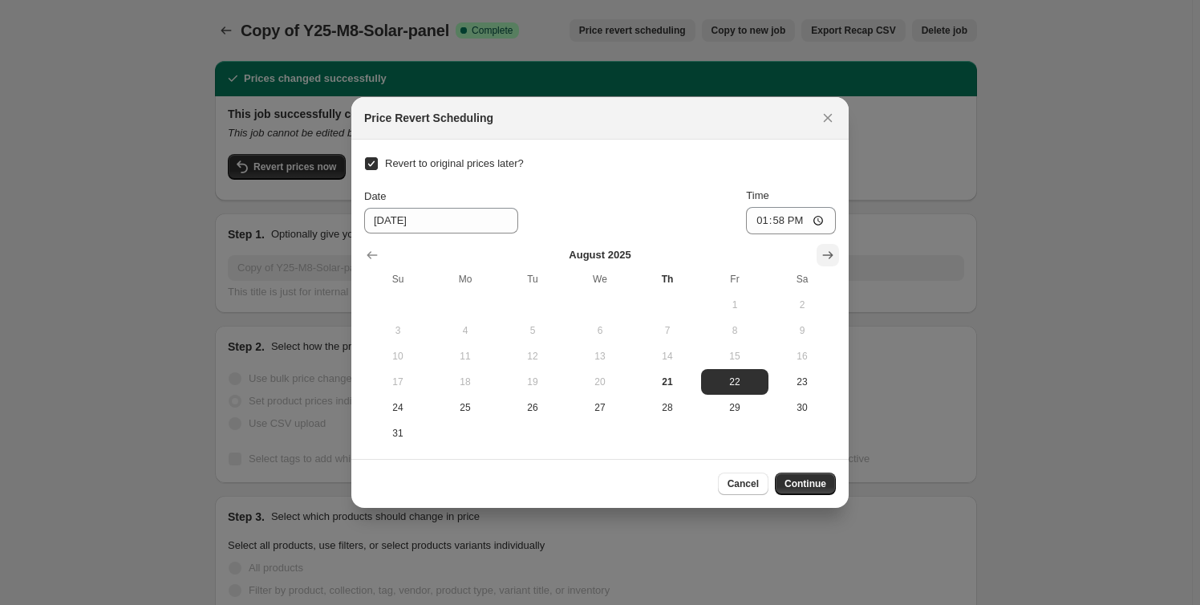
click at [820, 258] on icon "Show next month, September 2025" at bounding box center [828, 255] width 16 height 16
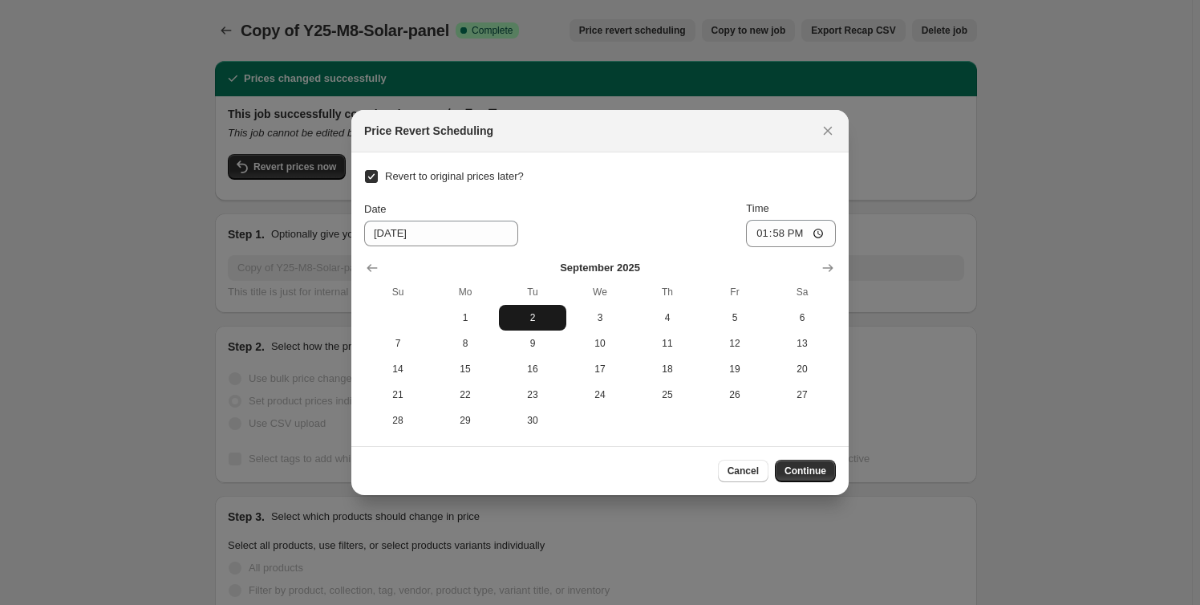
click at [531, 322] on span "2" at bounding box center [532, 317] width 55 height 13
type input "[DATE]"
click at [819, 231] on input "13:58" at bounding box center [791, 233] width 90 height 27
type input "23:59"
click at [680, 207] on div "Date 9/2/2025 Time 23:59" at bounding box center [600, 224] width 472 height 47
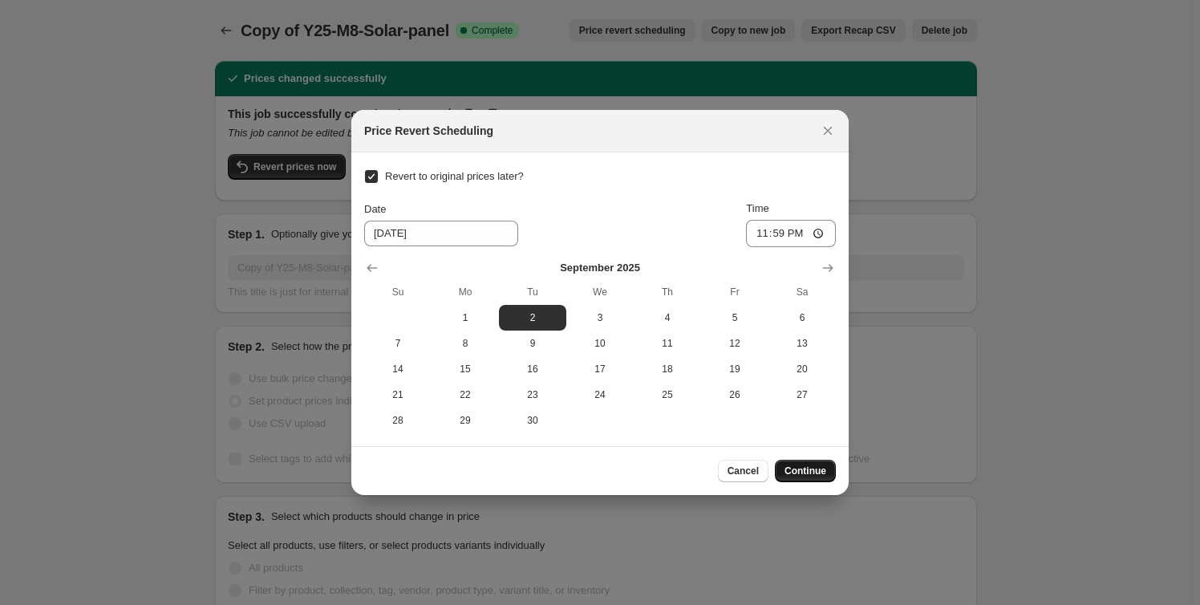
click at [807, 470] on span "Continue" at bounding box center [806, 471] width 42 height 13
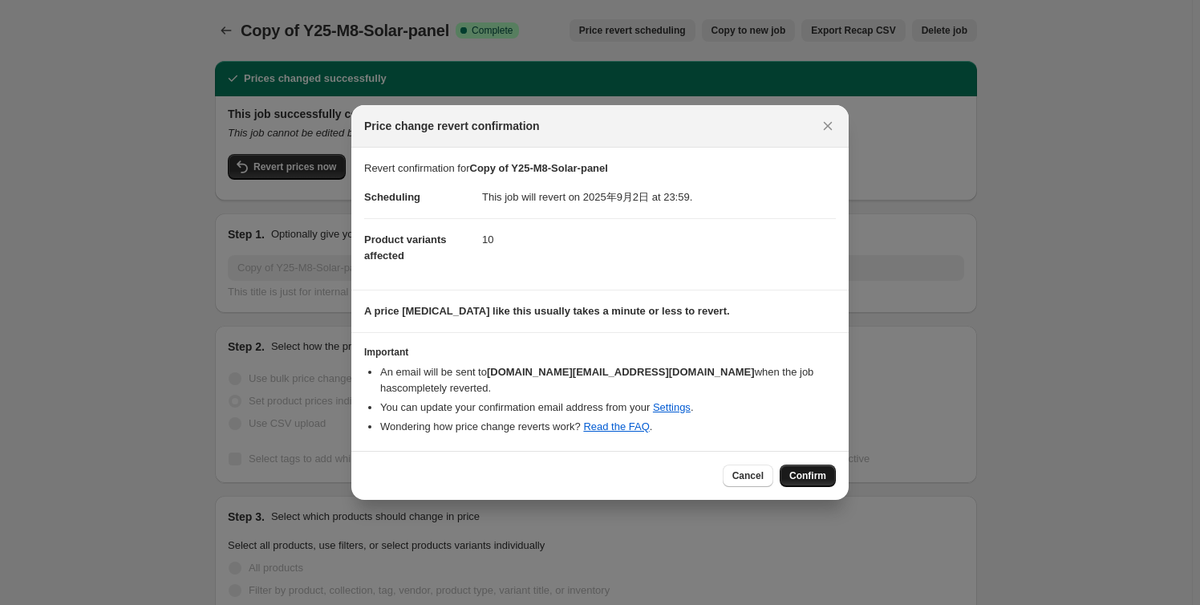
click at [810, 470] on span "Confirm" at bounding box center [807, 475] width 37 height 13
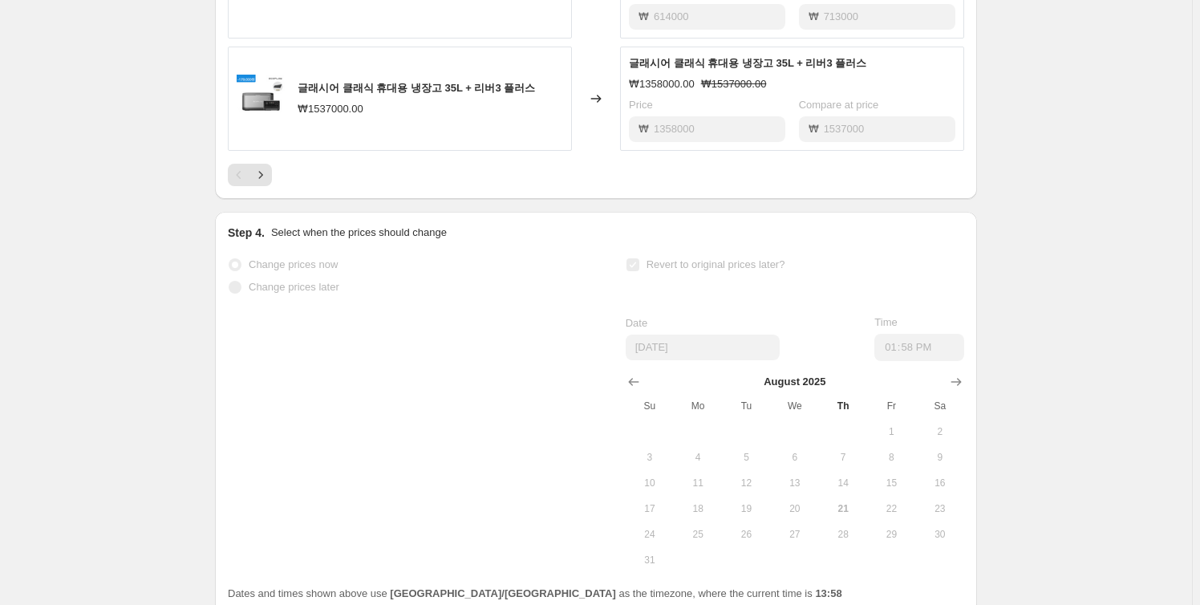
scroll to position [1285, 0]
